Goal: Task Accomplishment & Management: Use online tool/utility

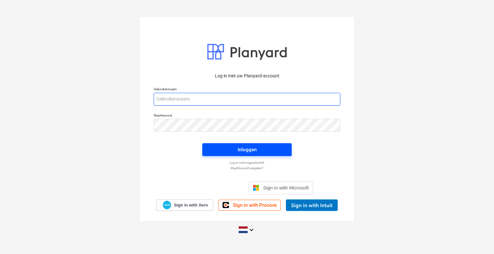
type input "[EMAIL_ADDRESS][DOMAIN_NAME]"
click at [212, 143] on button "Inloggen" at bounding box center [246, 149] width 89 height 13
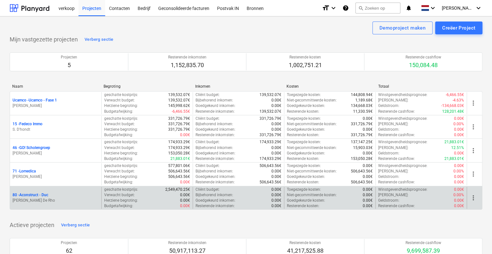
click at [31, 198] on p "[PERSON_NAME] De Rho" at bounding box center [56, 200] width 86 height 5
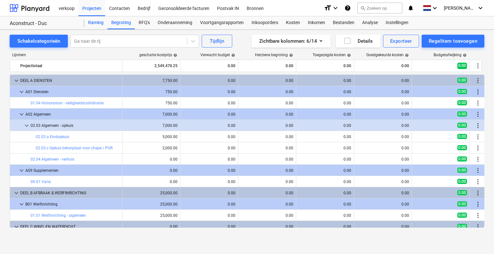
click at [97, 23] on div "Raming" at bounding box center [95, 22] width 23 height 13
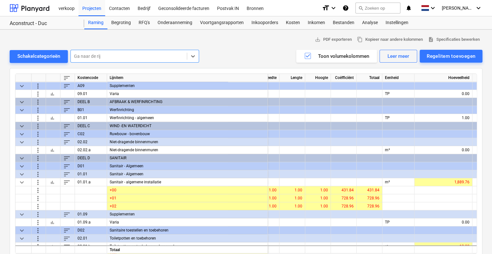
scroll to position [64, 43]
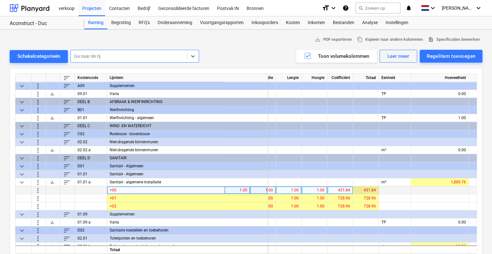
click at [370, 189] on div "431.84" at bounding box center [366, 191] width 20 height 8
click at [370, 190] on div "431.84" at bounding box center [366, 191] width 20 height 8
click at [346, 191] on div "431.84" at bounding box center [340, 191] width 20 height 8
type input "436.10"
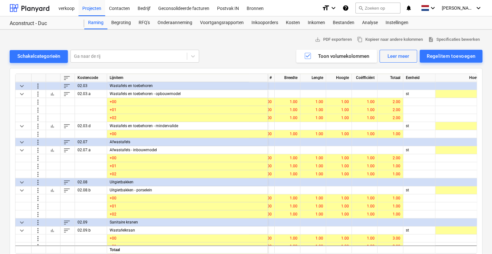
scroll to position [257, 9]
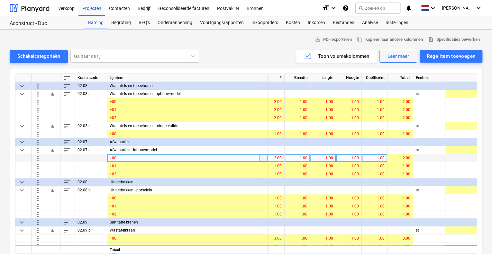
click at [276, 159] on div "2.00" at bounding box center [272, 158] width 20 height 8
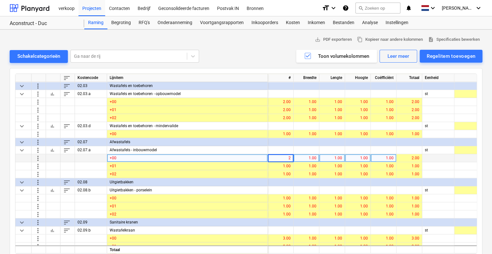
type input "4"
click at [282, 160] on div "4.00" at bounding box center [281, 158] width 20 height 8
type input "2"
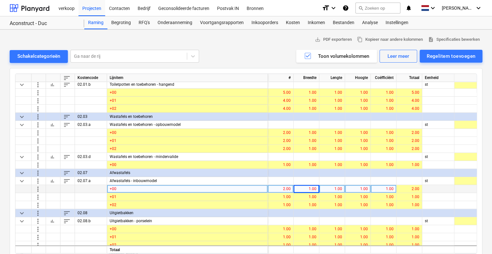
scroll to position [225, 0]
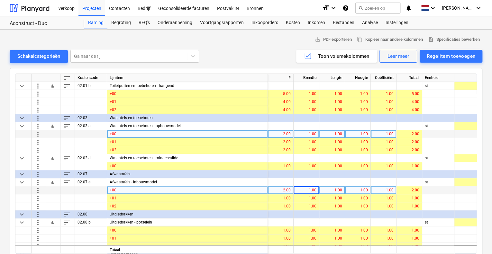
click at [288, 134] on div "2.00" at bounding box center [281, 134] width 20 height 8
type input "4"
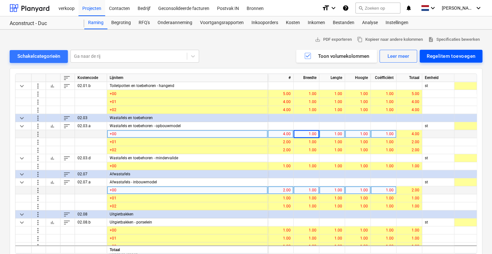
click at [471, 60] on div "Regelitem toevoegen" at bounding box center [451, 56] width 49 height 8
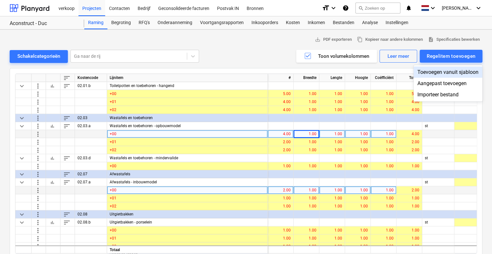
click at [461, 73] on div "Toevoegen vanuit sjabloon" at bounding box center [448, 72] width 69 height 11
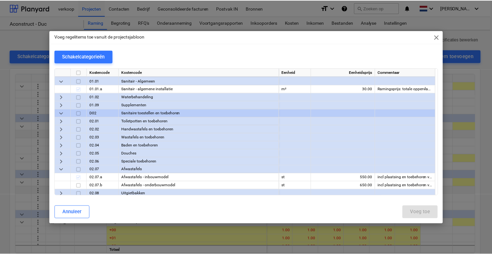
scroll to position [354, 0]
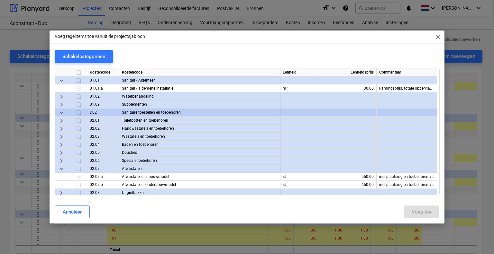
click at [60, 150] on span "keyboard_arrow_right" at bounding box center [62, 153] width 8 height 8
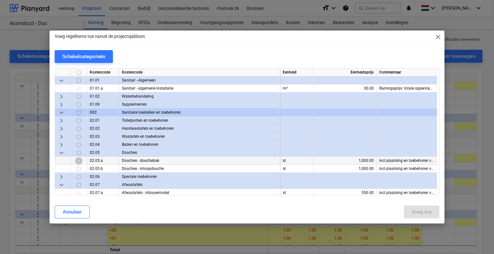
click at [78, 161] on input "checkbox" at bounding box center [79, 161] width 8 height 8
click at [422, 210] on div "Voeg toe" at bounding box center [422, 212] width 20 height 8
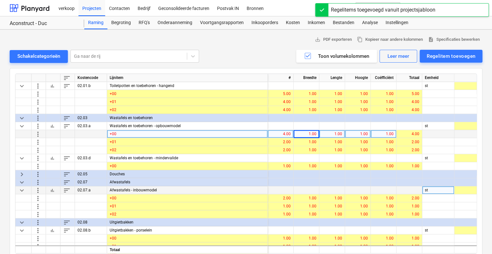
click at [21, 174] on span "keyboard_arrow_right" at bounding box center [22, 174] width 8 height 8
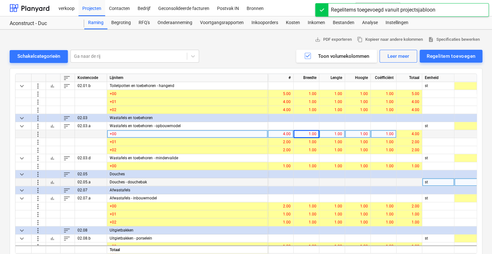
click at [448, 183] on div "st" at bounding box center [438, 183] width 32 height 8
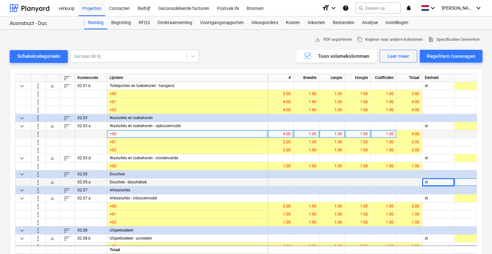
drag, startPoint x: 298, startPoint y: 253, endPoint x: 324, endPoint y: 253, distance: 26.4
click at [324, 253] on div "sort Kostencode Lijnitem # Breedte Lengte Hoogte Coëfficiënt Totaal Eenheid Hoe…" at bounding box center [246, 164] width 462 height 180
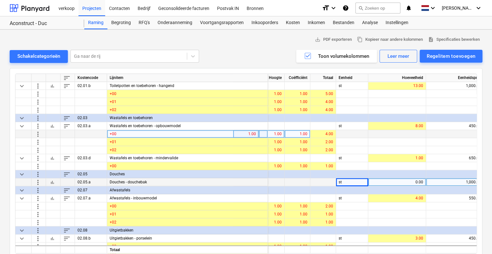
scroll to position [225, 87]
click at [419, 183] on div "0.00" at bounding box center [396, 183] width 52 height 8
type input "2"
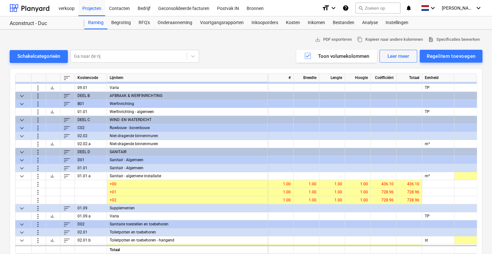
scroll to position [64, 0]
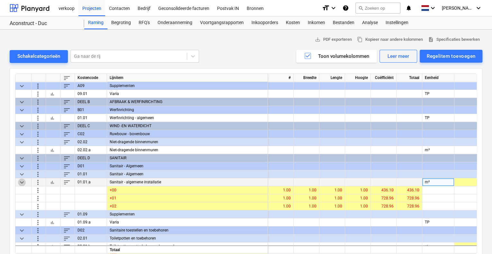
click at [20, 180] on span "keyboard_arrow_down" at bounding box center [22, 183] width 8 height 8
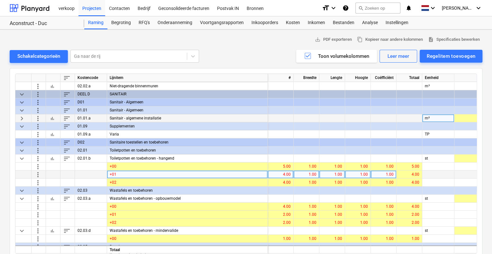
scroll to position [129, 0]
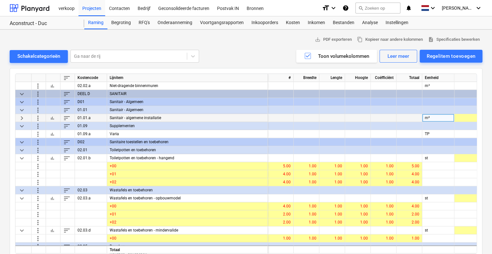
click at [19, 150] on span "keyboard_arrow_down" at bounding box center [22, 150] width 8 height 8
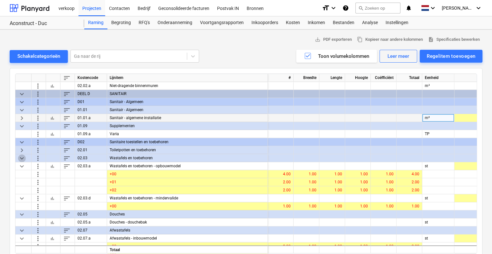
click at [23, 160] on span "keyboard_arrow_down" at bounding box center [22, 158] width 8 height 8
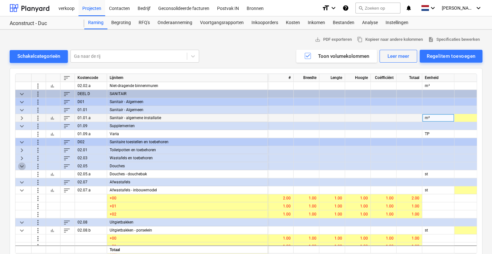
click at [22, 166] on span "keyboard_arrow_down" at bounding box center [22, 166] width 8 height 8
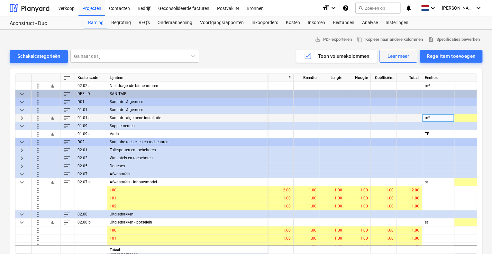
click at [21, 175] on span "keyboard_arrow_down" at bounding box center [22, 174] width 8 height 8
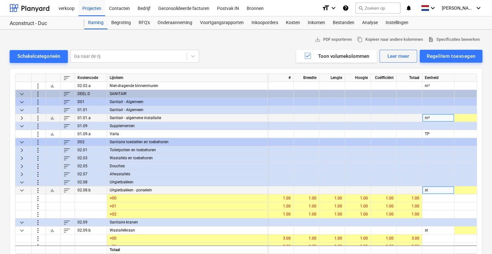
click at [23, 188] on span "keyboard_arrow_down" at bounding box center [22, 191] width 8 height 8
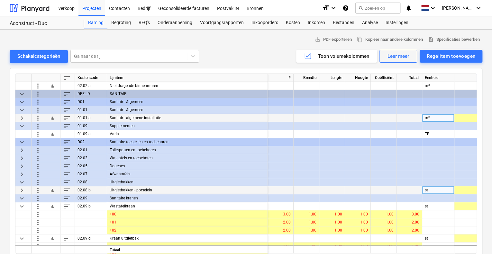
click at [22, 183] on span "keyboard_arrow_down" at bounding box center [22, 183] width 8 height 8
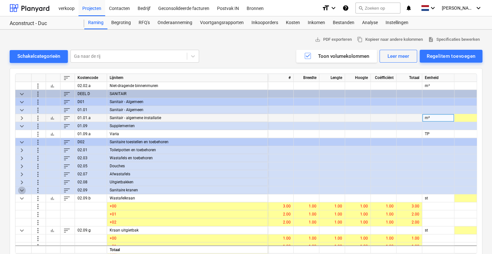
click at [22, 188] on span "keyboard_arrow_down" at bounding box center [22, 191] width 8 height 8
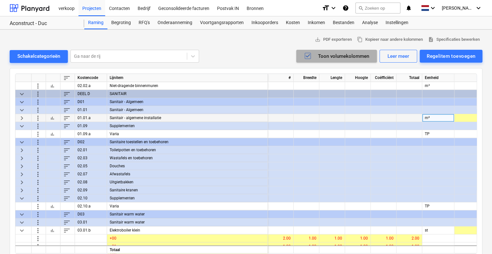
click at [306, 58] on icon "button" at bounding box center [308, 56] width 8 height 8
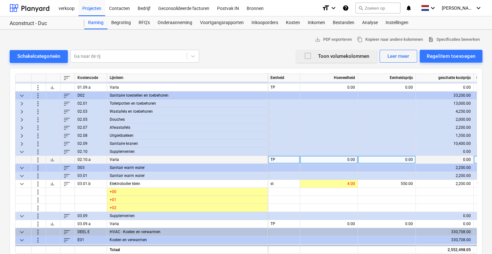
scroll to position [193, 0]
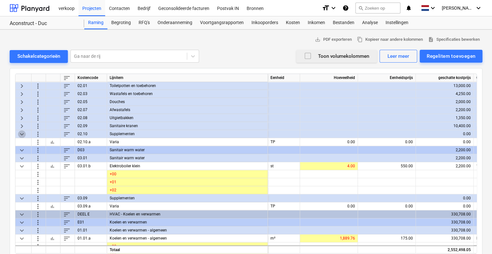
click at [21, 134] on span "keyboard_arrow_down" at bounding box center [22, 134] width 8 height 8
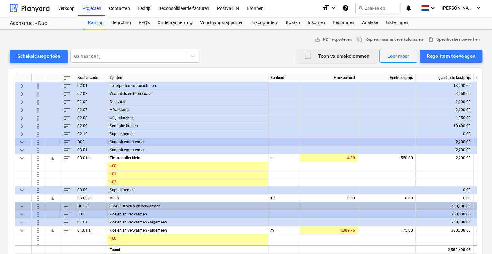
click at [21, 151] on span "keyboard_arrow_down" at bounding box center [22, 150] width 8 height 8
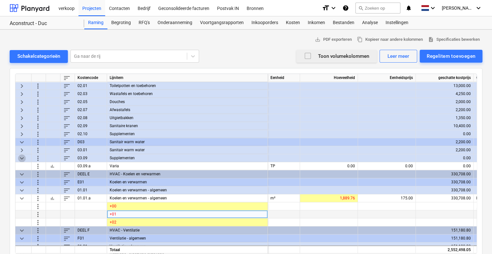
click at [21, 155] on span "keyboard_arrow_down" at bounding box center [22, 158] width 8 height 8
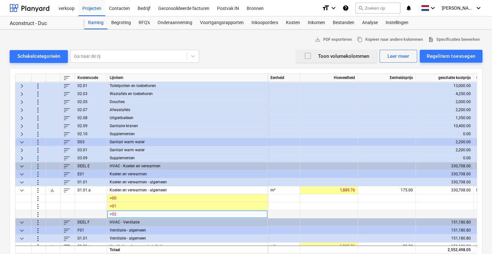
click at [21, 141] on span "keyboard_arrow_down" at bounding box center [22, 142] width 8 height 8
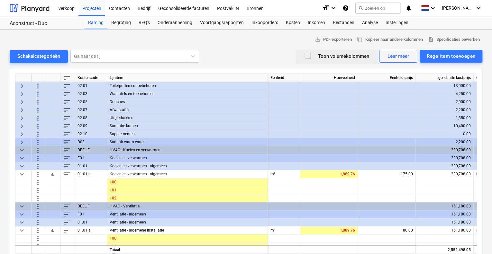
click at [310, 56] on icon "button" at bounding box center [308, 56] width 8 height 8
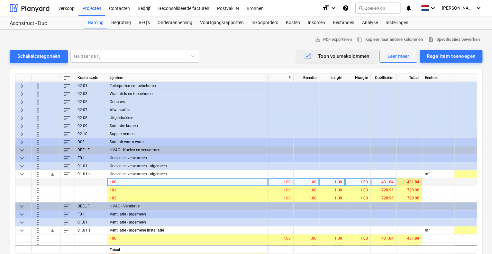
click at [413, 183] on div "431.84" at bounding box center [409, 183] width 20 height 8
drag, startPoint x: 403, startPoint y: 181, endPoint x: 430, endPoint y: 182, distance: 27.0
click at [0, 0] on div "more_vert +00 1.00 1.00 1.00 1.00 431.84 431.84" at bounding box center [0, 0] width 0 height 0
click at [384, 180] on div "431.84" at bounding box center [383, 183] width 20 height 8
type input "436.1"
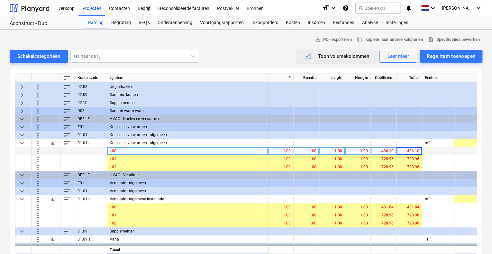
scroll to position [225, 0]
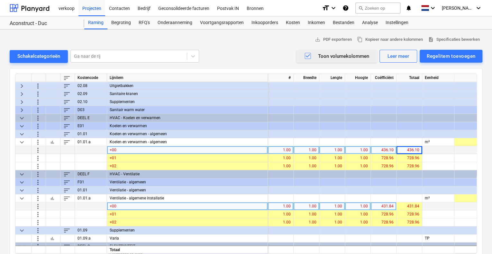
click at [380, 204] on div "431.84" at bounding box center [383, 207] width 20 height 8
type input "436.1"
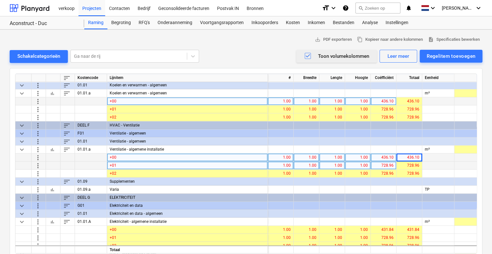
scroll to position [290, 0]
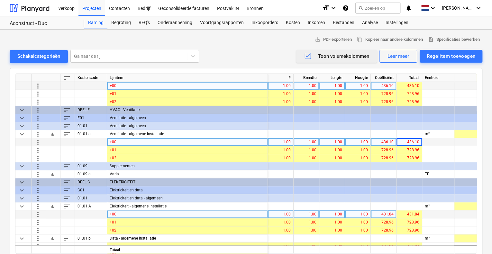
click at [386, 216] on div "431.84" at bounding box center [383, 215] width 20 height 8
type input "436.1"
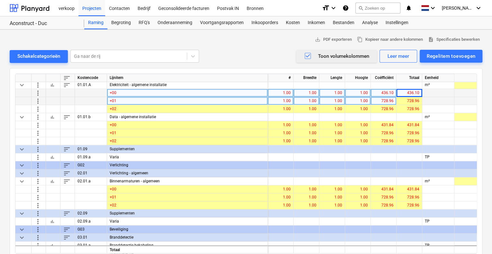
scroll to position [418, 0]
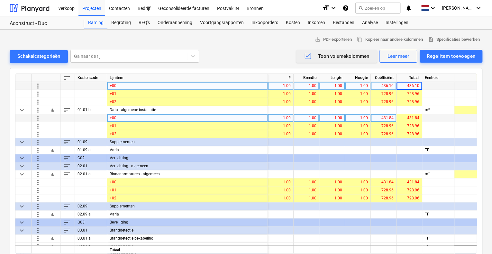
click at [384, 118] on div "431.84" at bounding box center [383, 118] width 20 height 8
type input "436.1"
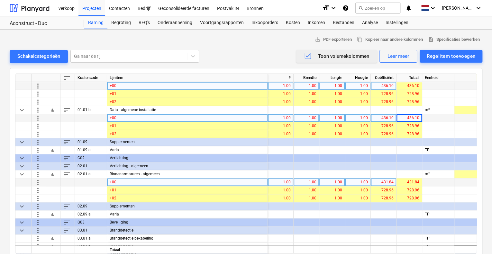
click at [384, 181] on div "431.84" at bounding box center [383, 183] width 20 height 8
type input "436.1"
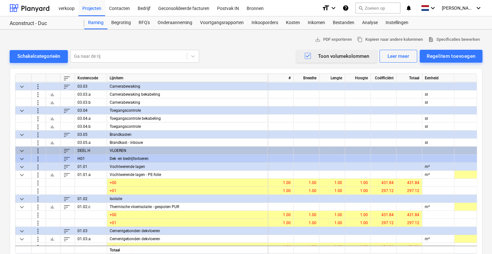
scroll to position [611, 0]
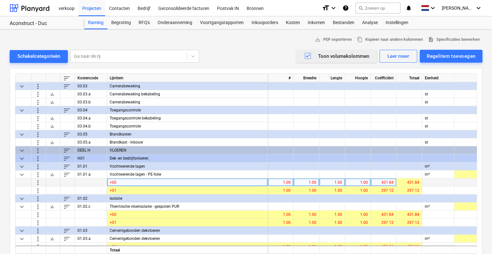
click at [385, 181] on div "431.84" at bounding box center [383, 183] width 20 height 8
type input "436.1"
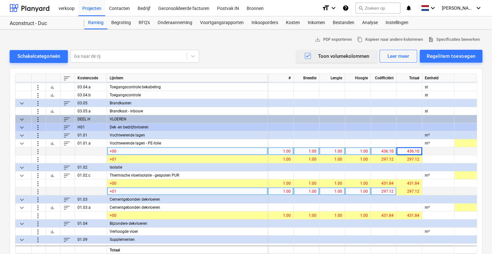
scroll to position [643, 0]
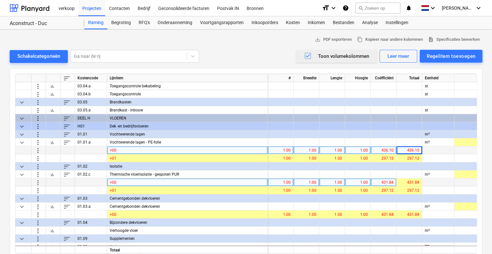
click at [388, 180] on div "431.84" at bounding box center [383, 183] width 20 height 8
type input "436.1"
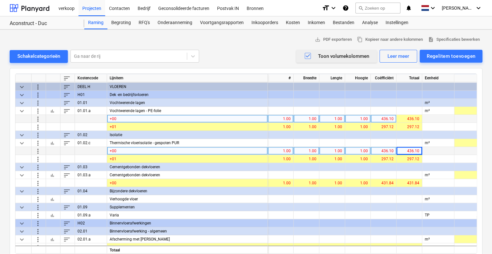
scroll to position [676, 0]
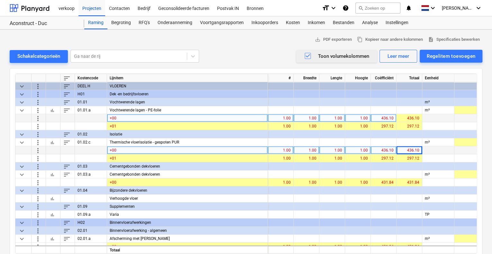
click at [388, 180] on div "431.84" at bounding box center [383, 183] width 20 height 8
type input "436.1"
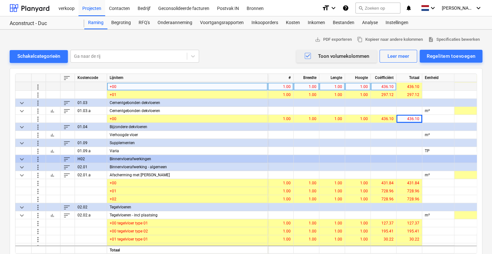
scroll to position [740, 0]
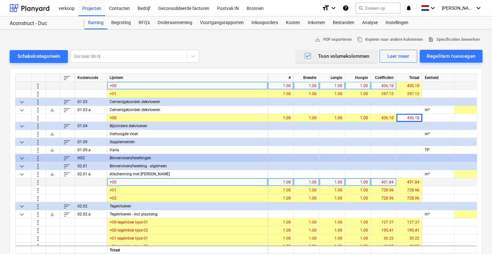
click at [386, 182] on div "431.84" at bounding box center [383, 183] width 20 height 8
type input "436.1"
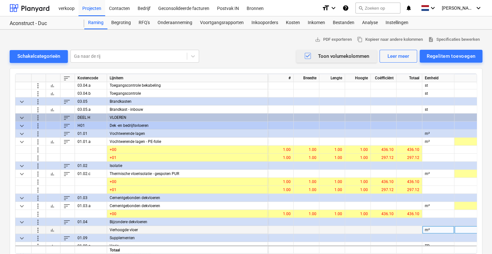
scroll to position [643, 0]
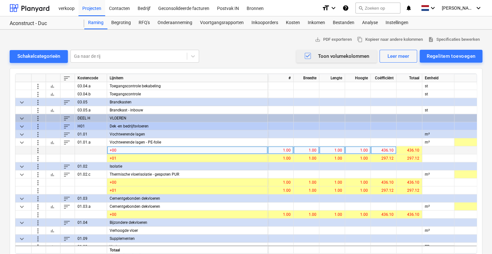
click at [391, 149] on div "436.10" at bounding box center [383, 150] width 20 height 8
type input "438.12"
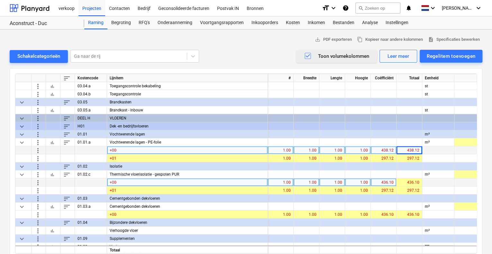
click at [385, 180] on div "436.10" at bounding box center [383, 183] width 20 height 8
type input "438.12"
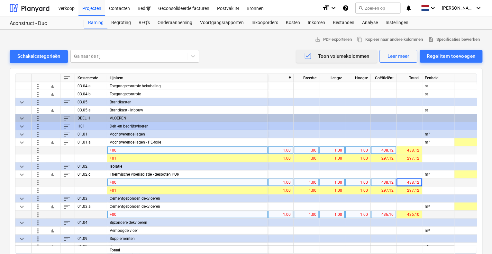
click at [386, 213] on div "436.10" at bounding box center [383, 215] width 20 height 8
type input "438.12"
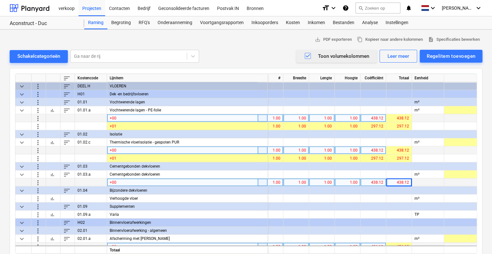
scroll to position [676, 1]
